Goal: Information Seeking & Learning: Understand process/instructions

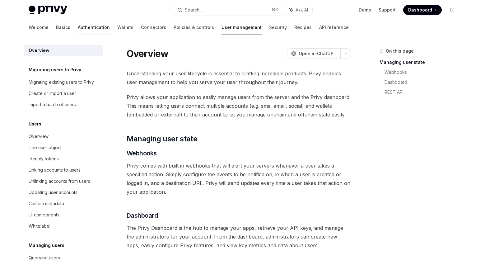
click at [78, 29] on link "Authentication" at bounding box center [94, 27] width 32 height 15
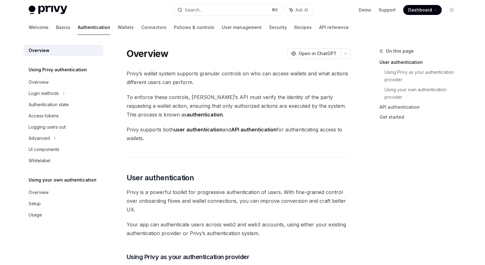
click at [27, 29] on div "Welcome Basics Authentication Wallets Connectors Policies & controls User manag…" at bounding box center [243, 27] width 458 height 15
click at [56, 27] on link "Basics" at bounding box center [63, 27] width 14 height 15
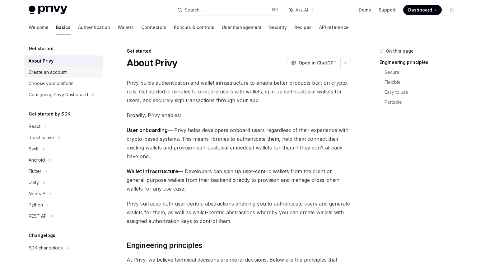
scroll to position [8, 0]
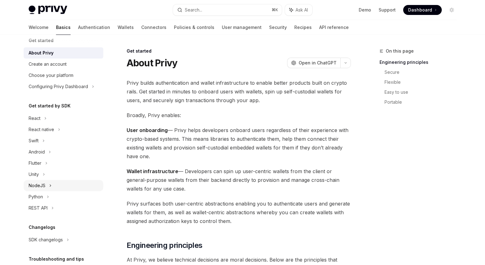
click at [51, 189] on icon at bounding box center [50, 185] width 2 height 7
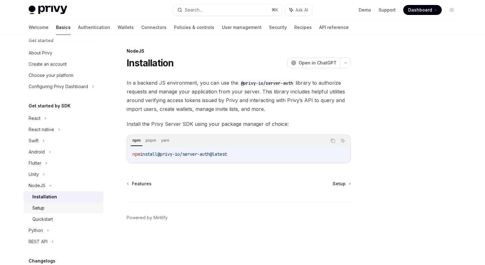
click at [56, 203] on link "Setup" at bounding box center [64, 207] width 80 height 11
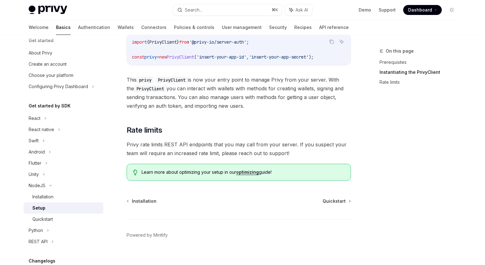
scroll to position [156, 0]
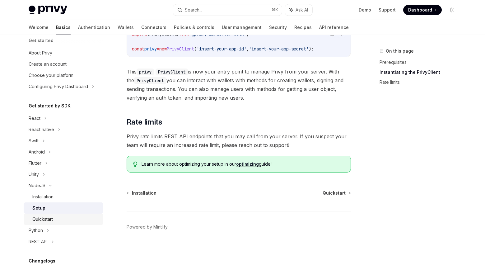
click at [76, 217] on div "Quickstart" at bounding box center [65, 218] width 67 height 7
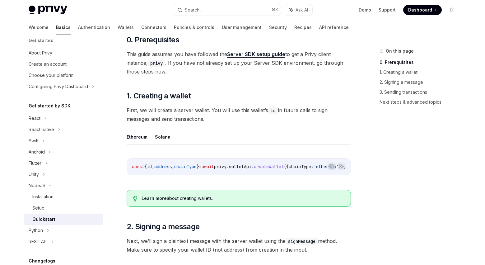
scroll to position [49, 0]
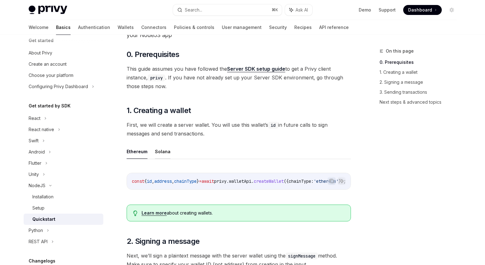
click at [163, 150] on button "Solana" at bounding box center [163, 151] width 16 height 15
click at [136, 153] on button "Ethereum" at bounding box center [137, 151] width 21 height 15
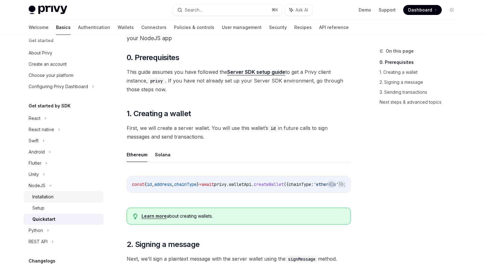
click at [44, 197] on div "Installation" at bounding box center [42, 196] width 21 height 7
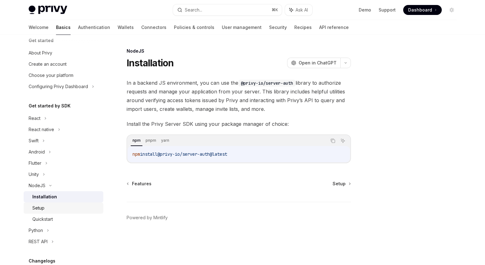
click at [58, 210] on div "Setup" at bounding box center [65, 207] width 67 height 7
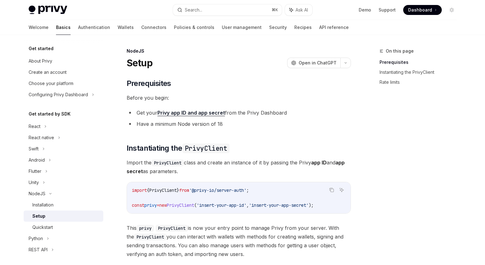
click at [282, 29] on div "Welcome Basics Authentication Wallets Connectors Policies & controls User manag…" at bounding box center [189, 27] width 320 height 15
click at [319, 28] on link "API reference" at bounding box center [334, 27] width 30 height 15
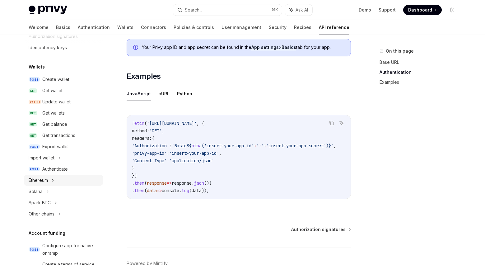
scroll to position [36, 0]
click at [53, 168] on div "Authenticate" at bounding box center [55, 168] width 26 height 7
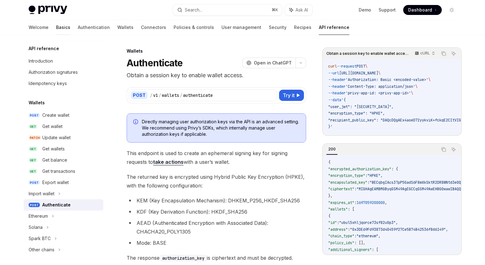
click at [56, 27] on link "Basics" at bounding box center [63, 27] width 14 height 15
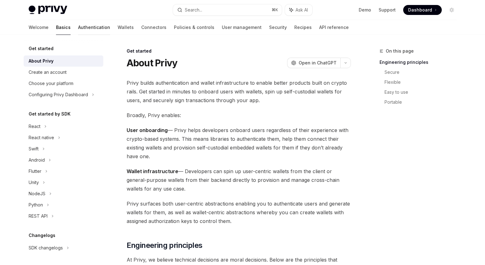
click at [78, 29] on link "Authentication" at bounding box center [94, 27] width 32 height 15
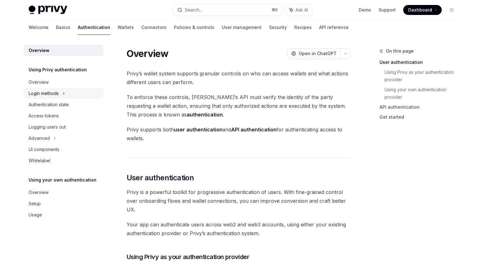
click at [54, 95] on div "Login methods" at bounding box center [44, 93] width 30 height 7
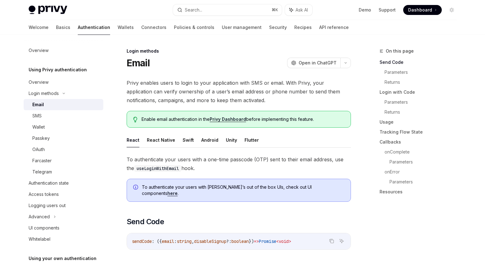
click at [54, 104] on div "Email" at bounding box center [65, 104] width 67 height 7
click at [49, 149] on div "OAuth" at bounding box center [65, 149] width 67 height 7
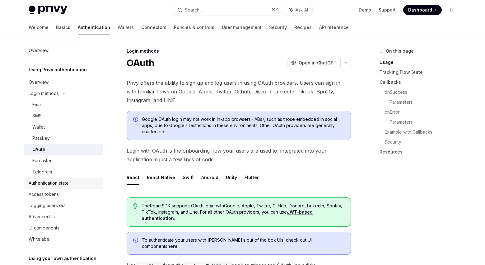
click at [74, 187] on link "Authentication state" at bounding box center [64, 182] width 80 height 11
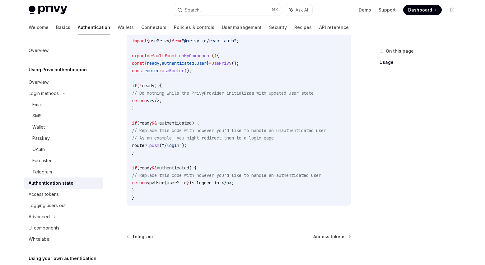
scroll to position [220, 0]
click at [53, 192] on div "Access tokens" at bounding box center [44, 194] width 30 height 7
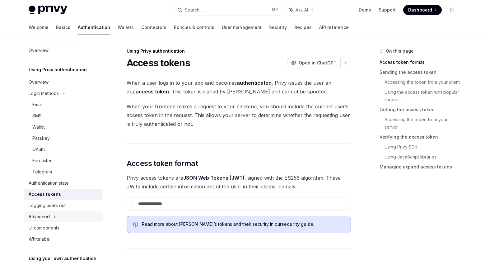
click at [68, 214] on div "Advanced" at bounding box center [64, 216] width 80 height 11
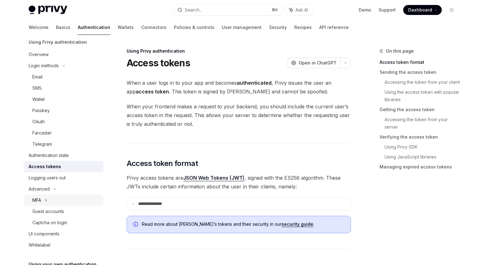
scroll to position [29, 0]
click at [53, 197] on div "MFA" at bounding box center [64, 199] width 80 height 11
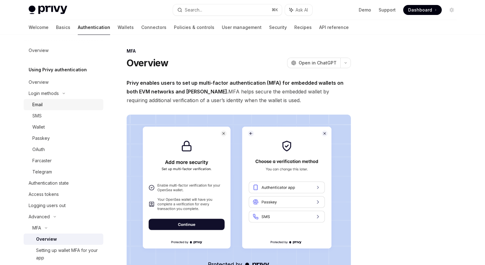
click at [45, 103] on div "Email" at bounding box center [65, 104] width 67 height 7
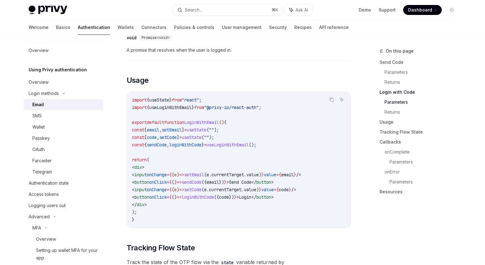
scroll to position [498, 0]
click at [202, 186] on span "setCode" at bounding box center [192, 189] width 17 height 6
click at [232, 202] on code "import { useState } from "react" ; import { useLoginWithEmail } from "@privy-io…" at bounding box center [239, 159] width 214 height 127
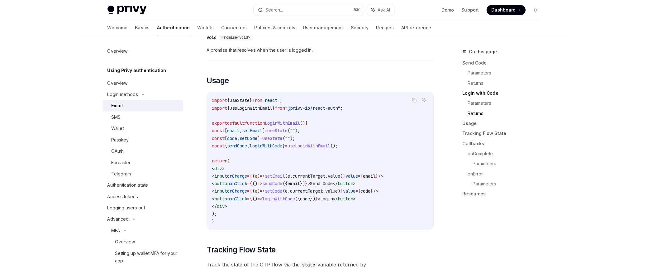
scroll to position [0, 0]
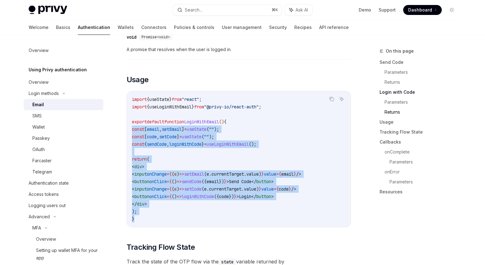
drag, startPoint x: 151, startPoint y: 215, endPoint x: 130, endPoint y: 120, distance: 97.1
click at [130, 120] on div "import { useState } from "react" ; import { useLoginWithEmail } from "@privy-io…" at bounding box center [239, 159] width 224 height 136
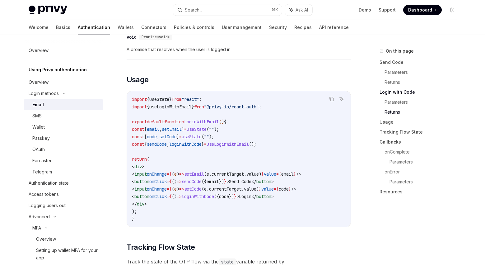
drag, startPoint x: 175, startPoint y: 118, endPoint x: 161, endPoint y: 151, distance: 35.3
click at [175, 119] on span "function" at bounding box center [174, 122] width 20 height 6
drag, startPoint x: 150, startPoint y: 205, endPoint x: 128, endPoint y: 125, distance: 83.5
click at [128, 125] on div "import { useState } from "react" ; import { useLoginWithEmail } from "@privy-io…" at bounding box center [239, 159] width 224 height 136
copy code "const [ email , setEmail ] = useState ( "" ); const [ code , setCode ] = useSta…"
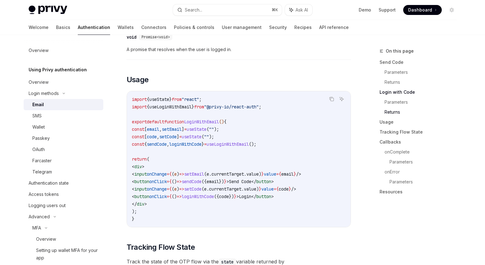
click at [171, 119] on span "function" at bounding box center [174, 122] width 20 height 6
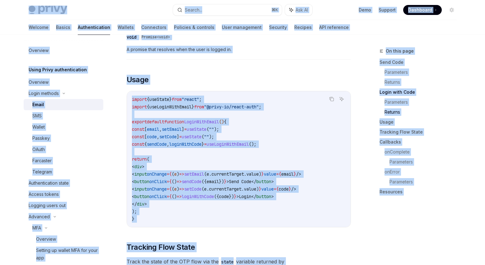
drag, startPoint x: 294, startPoint y: 105, endPoint x: 312, endPoint y: 103, distance: 17.8
click at [294, 105] on code "import { useState } from "react" ; import { useLoginWithEmail } from "@privy-io…" at bounding box center [239, 159] width 214 height 127
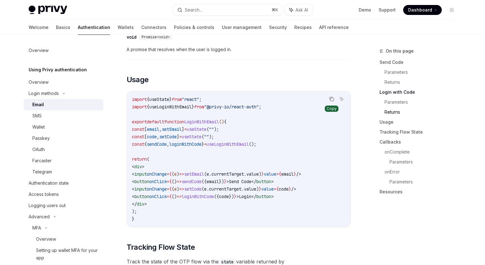
click at [331, 97] on icon "Copy the contents from the code block" at bounding box center [331, 99] width 5 height 5
type textarea "*"
